Goal: Navigation & Orientation: Understand site structure

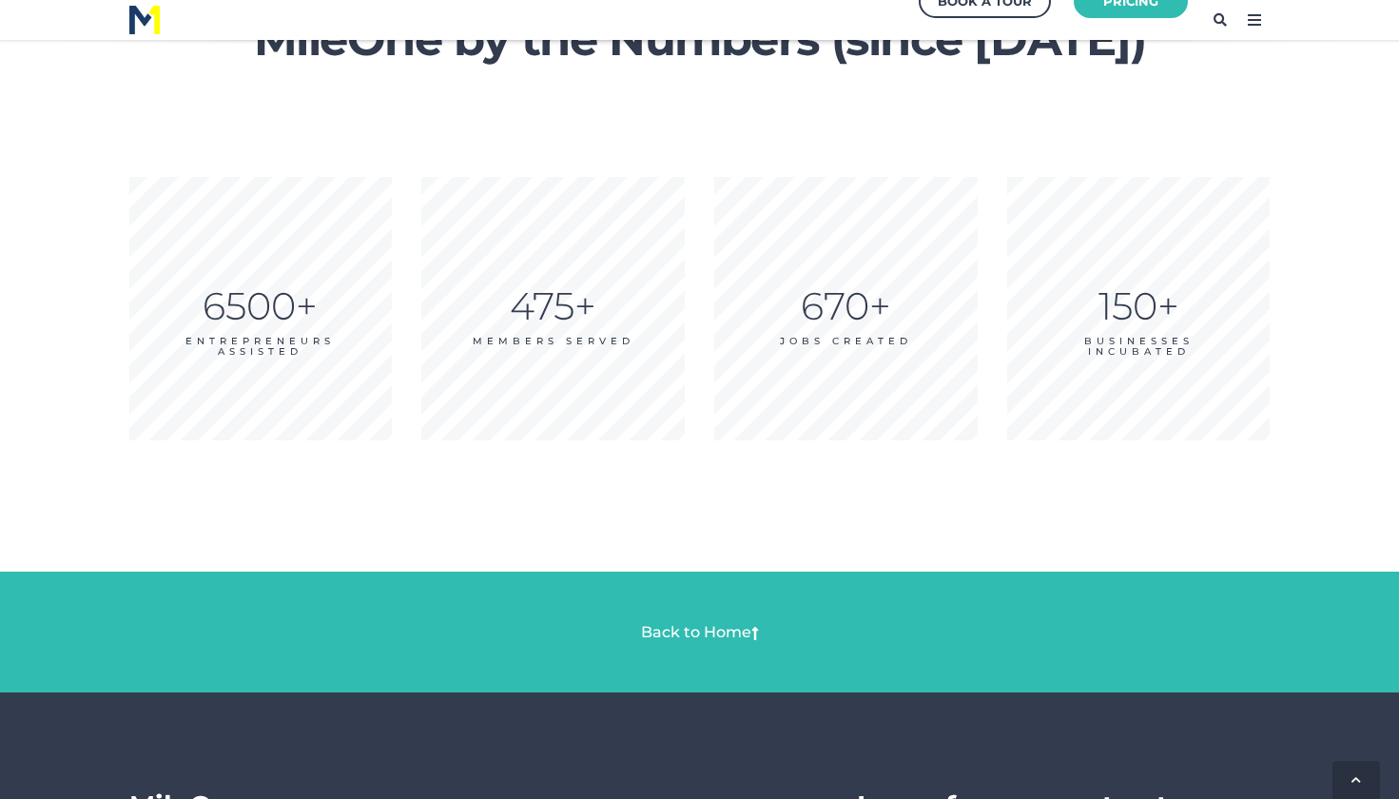
scroll to position [3088, 0]
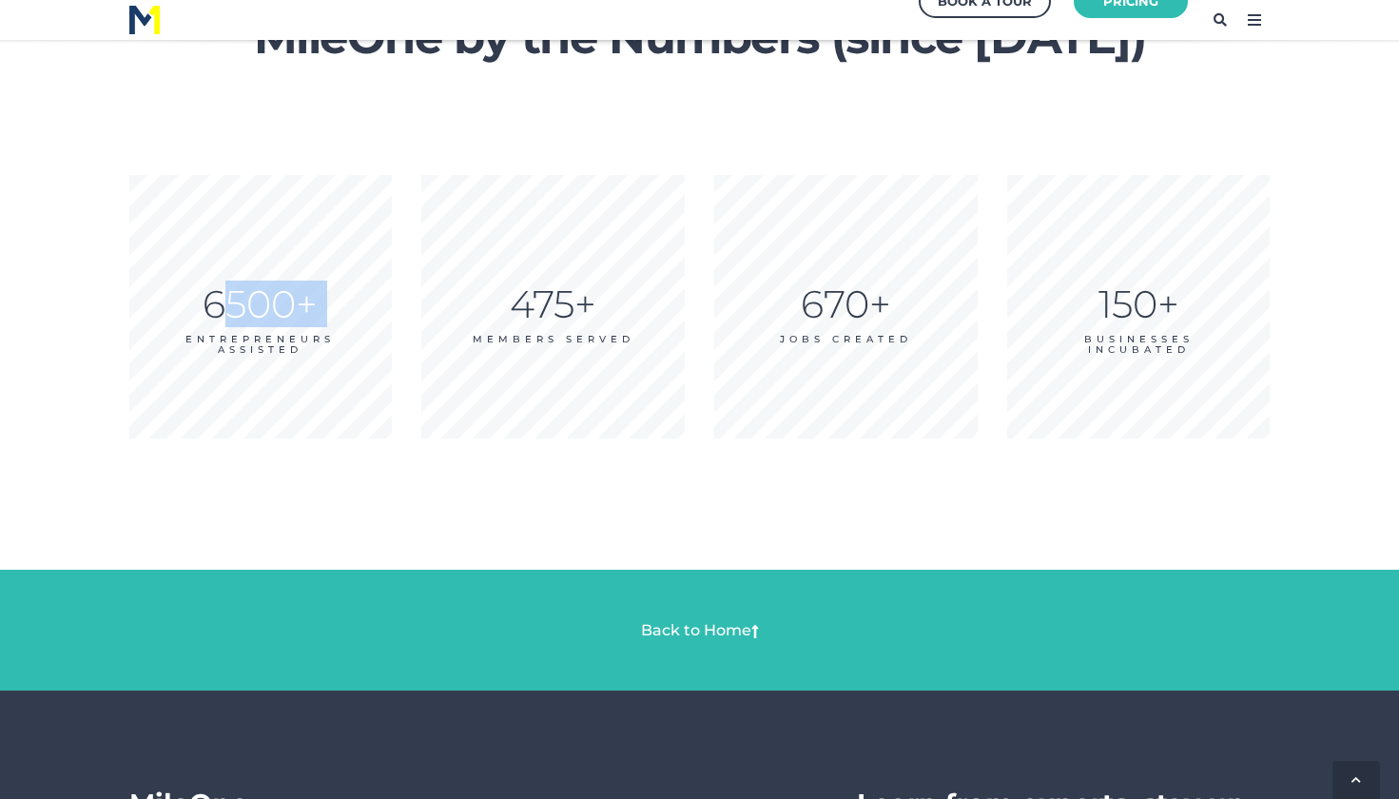
drag, startPoint x: 234, startPoint y: 285, endPoint x: 364, endPoint y: 317, distance: 134.0
click at [356, 318] on div "6500+ ENTREPRENEURS ASSISTED" at bounding box center [260, 328] width 263 height 51
click at [573, 305] on div "475+" at bounding box center [552, 304] width 263 height 2
click at [876, 303] on div "670+" at bounding box center [845, 304] width 263 height 2
click at [1131, 303] on div "150+" at bounding box center [1138, 304] width 263 height 2
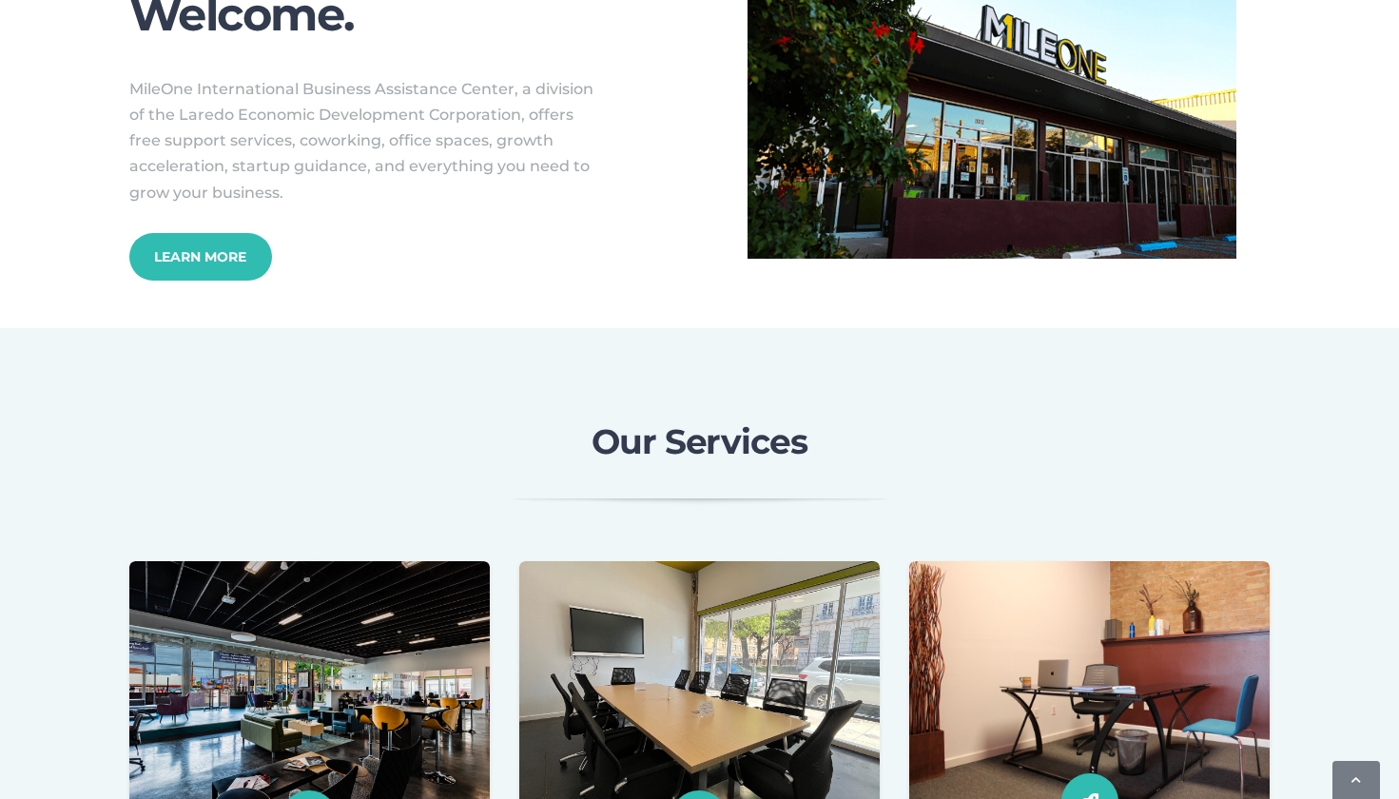
scroll to position [0, 0]
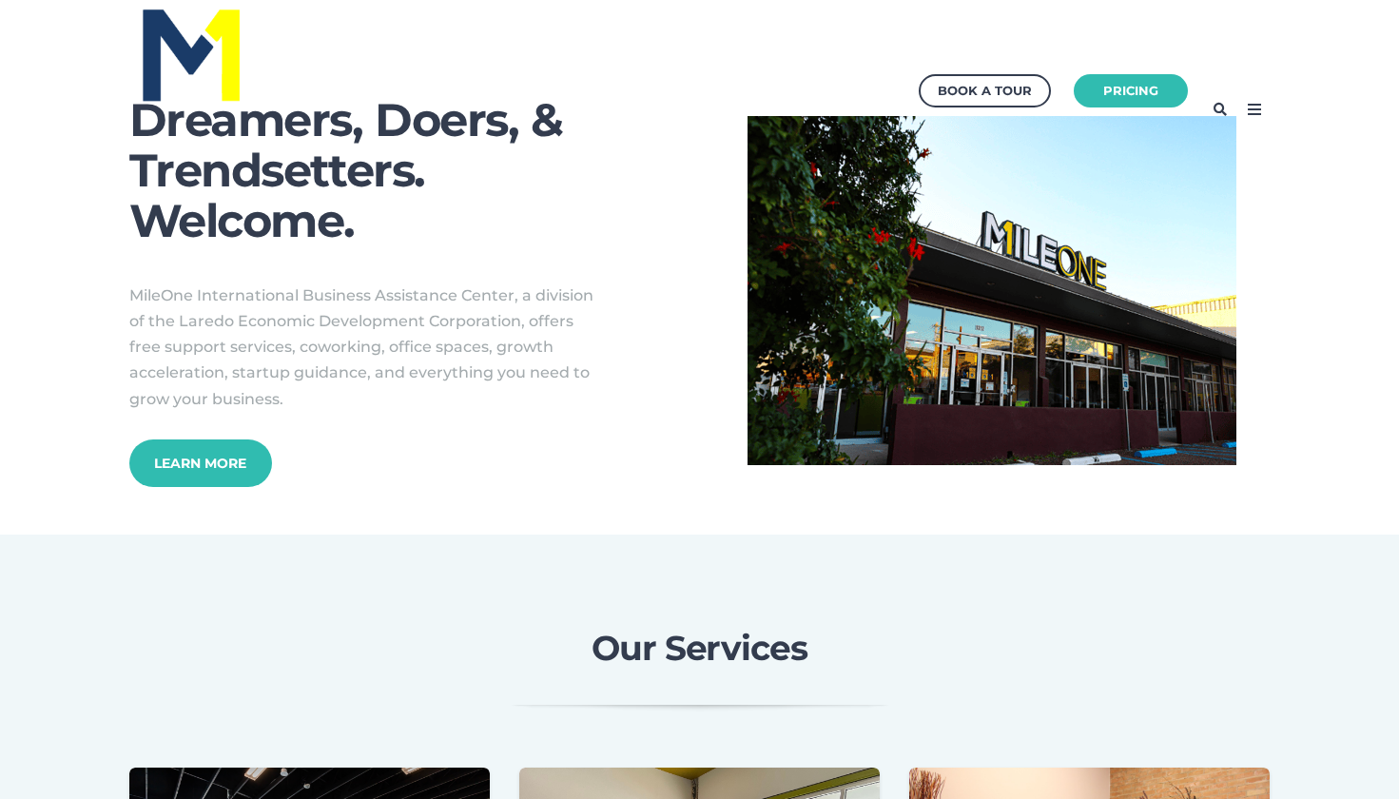
click at [1262, 109] on icon at bounding box center [1254, 109] width 30 height 30
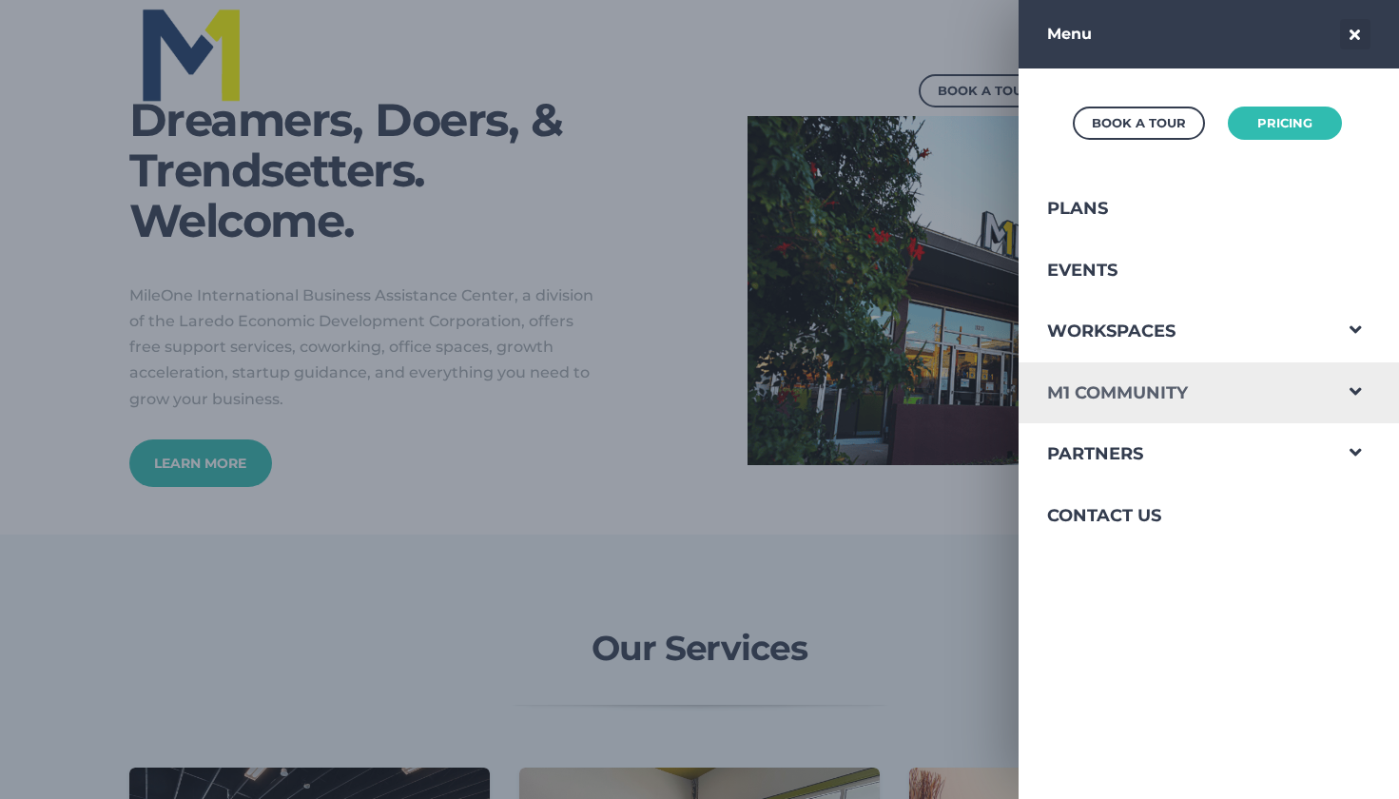
click at [1166, 396] on link "M1 Community" at bounding box center [1174, 393] width 312 height 62
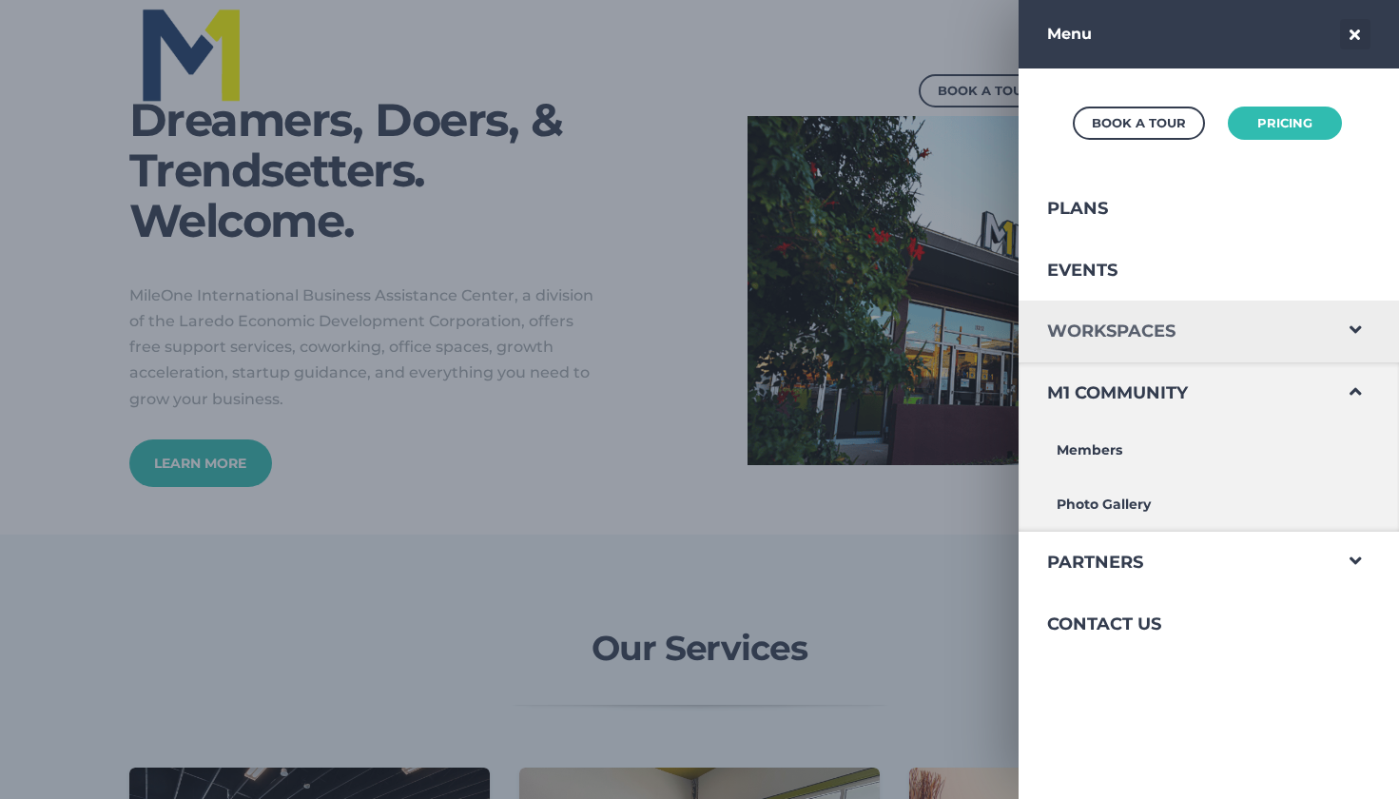
click at [1162, 322] on link "Workspaces" at bounding box center [1174, 331] width 312 height 62
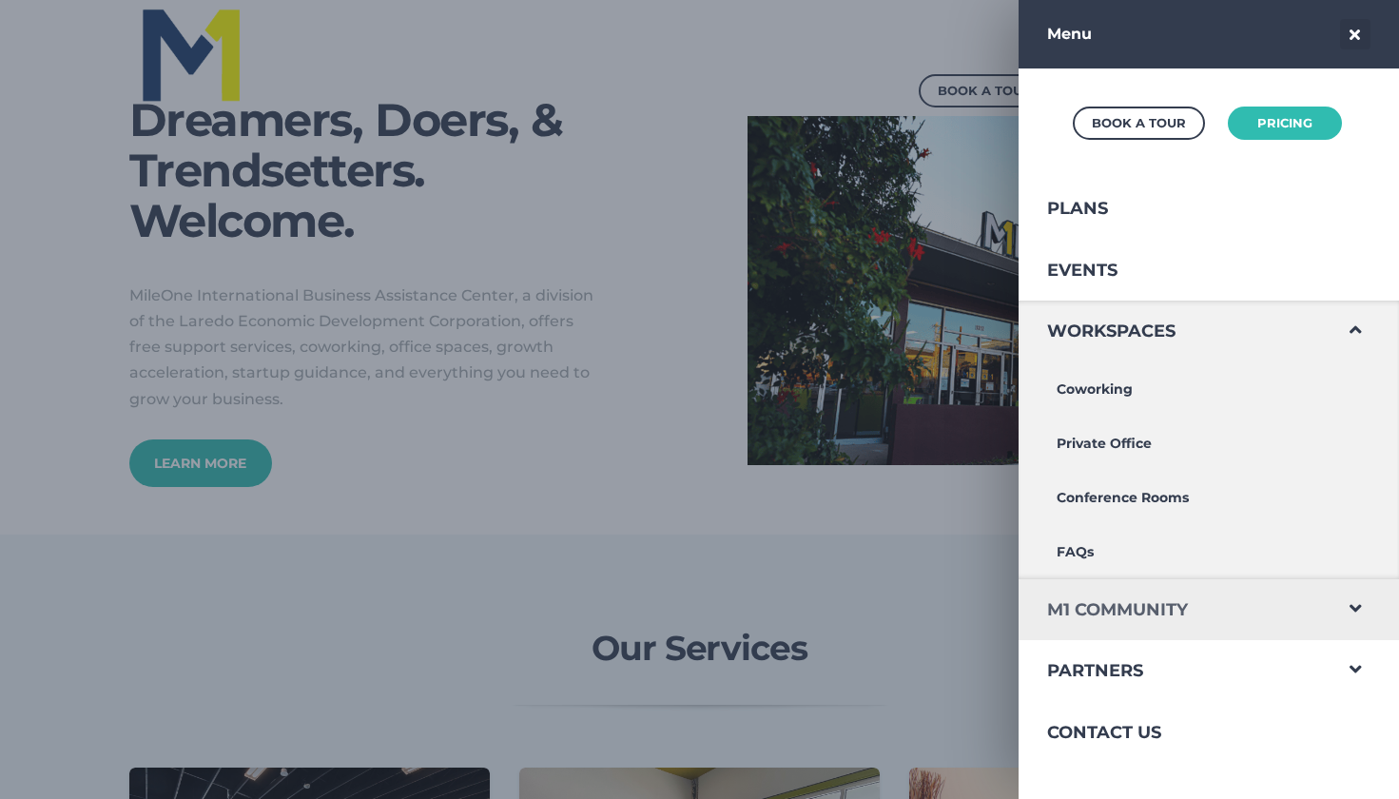
click at [1157, 612] on link "M1 Community" at bounding box center [1174, 610] width 312 height 62
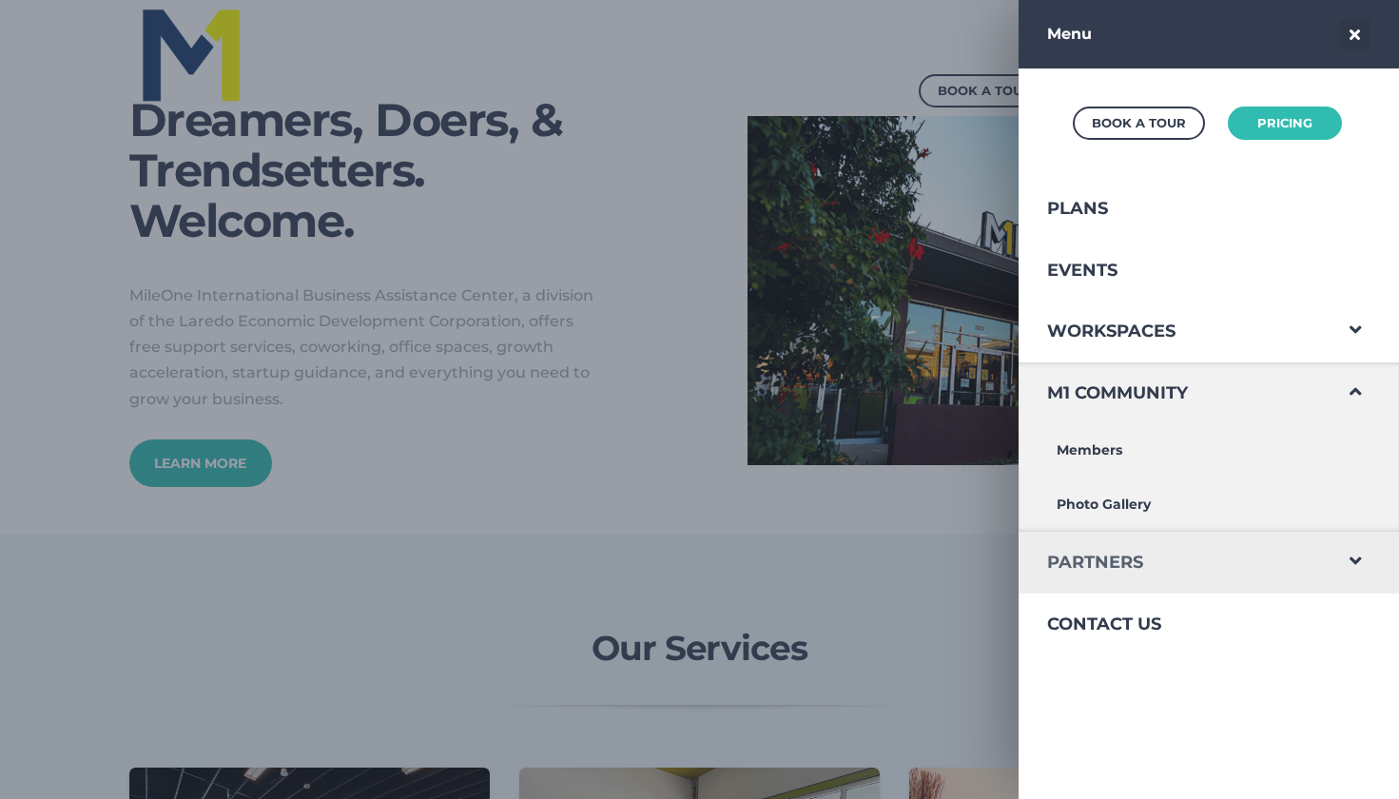
click at [1128, 549] on link "Partners" at bounding box center [1174, 563] width 312 height 62
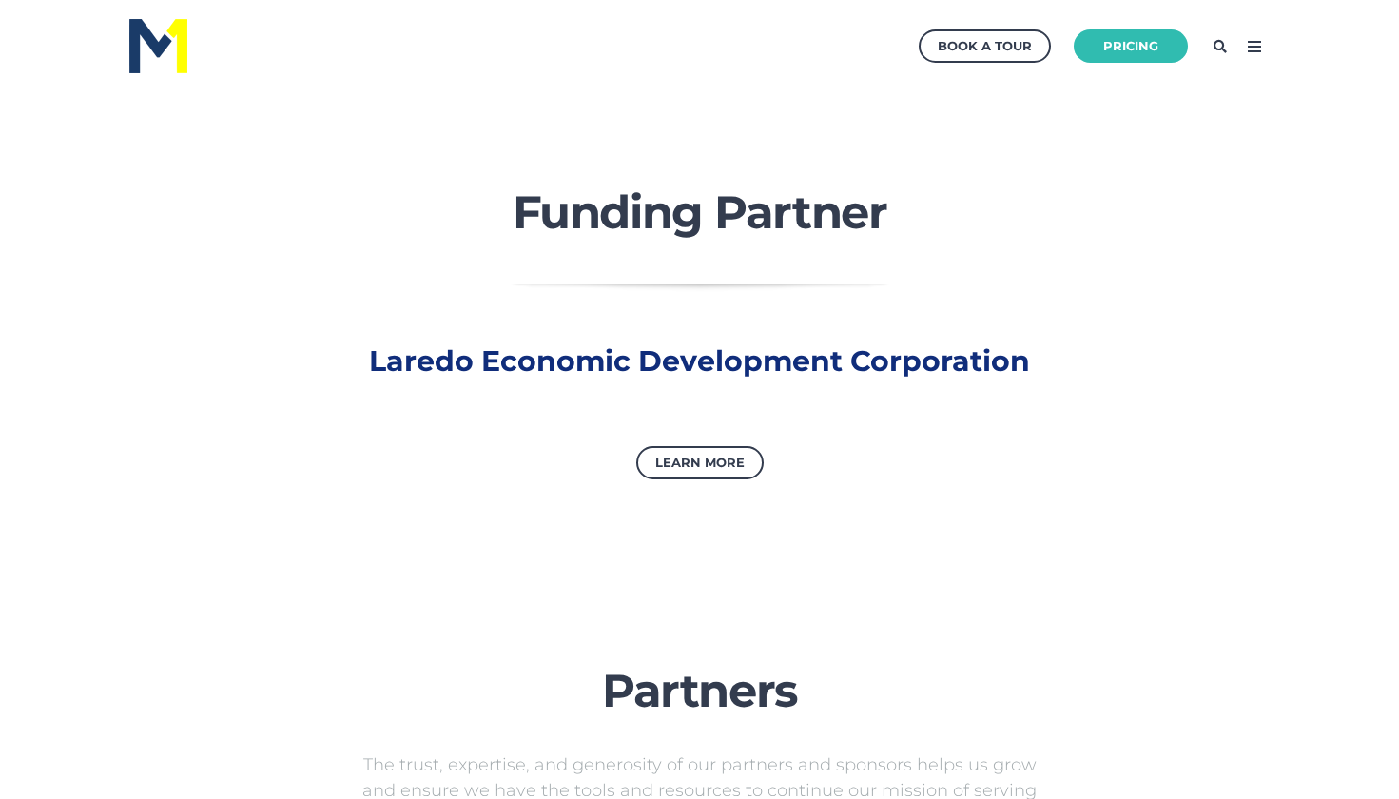
click at [173, 65] on img at bounding box center [158, 46] width 58 height 54
